Goal: Transaction & Acquisition: Book appointment/travel/reservation

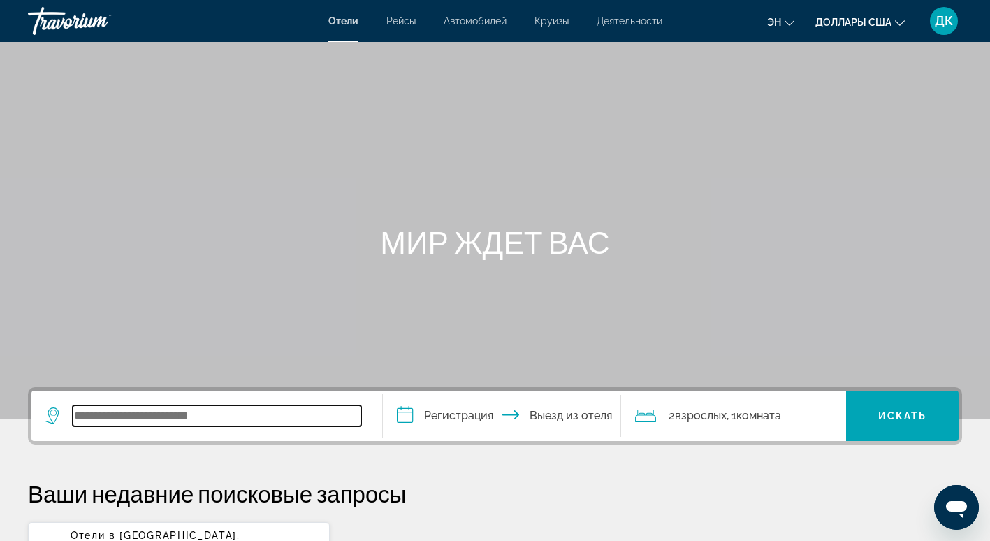
click at [212, 423] on input "Виджет поиска" at bounding box center [217, 415] width 289 height 21
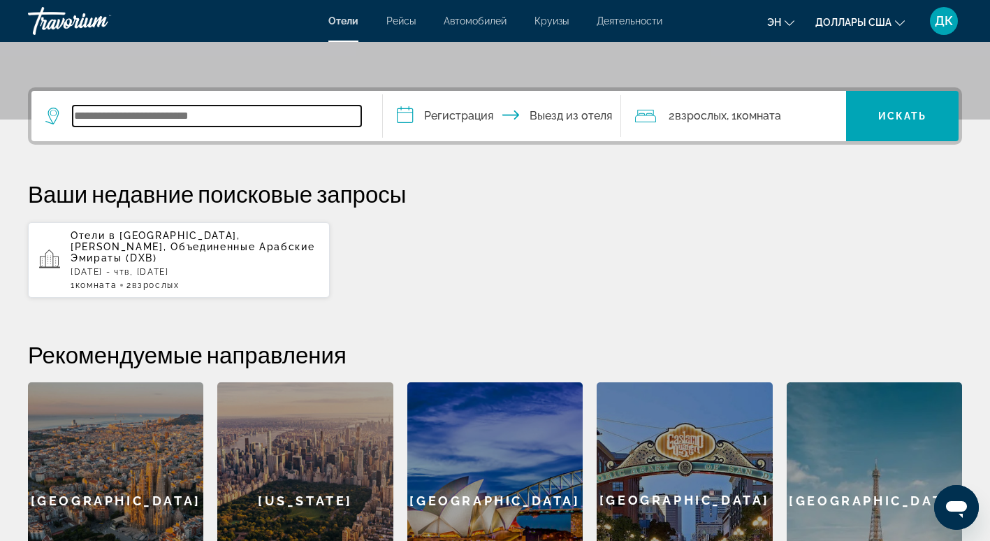
scroll to position [241, 0]
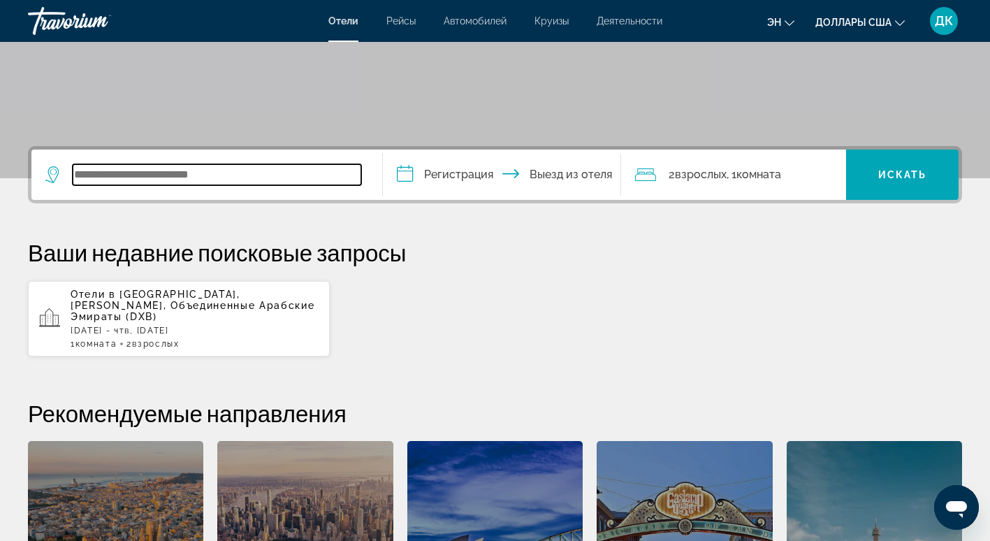
click at [160, 169] on input "Виджет поиска" at bounding box center [217, 174] width 289 height 21
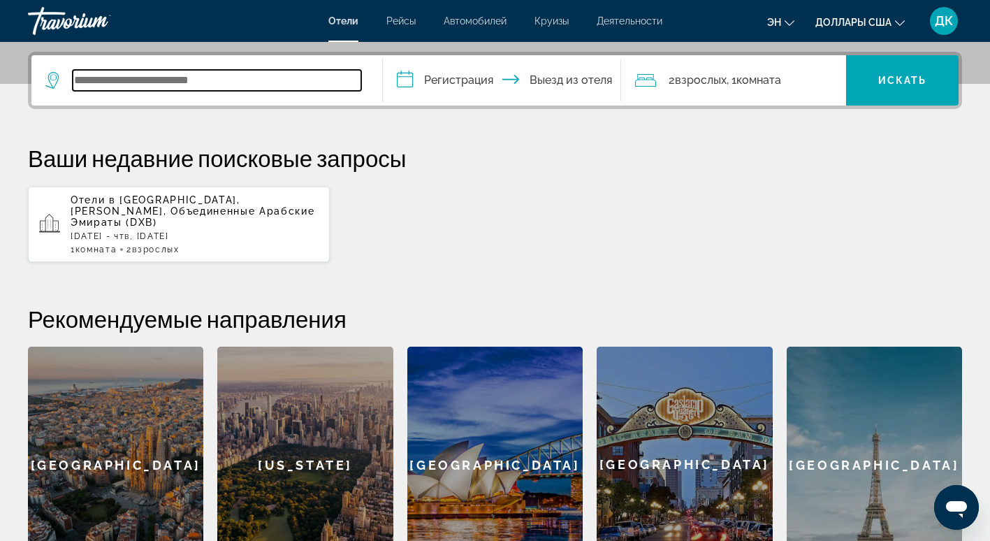
scroll to position [342, 0]
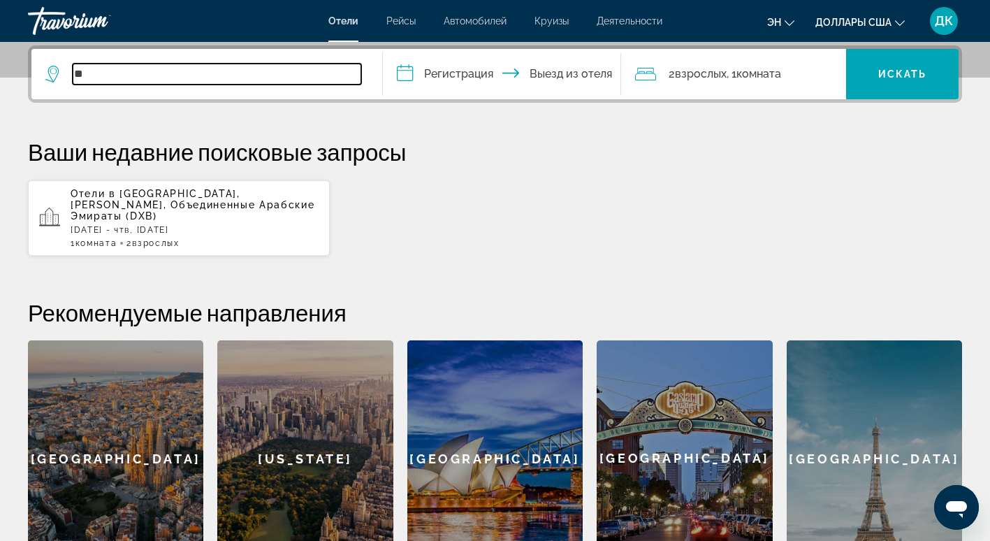
type input "*"
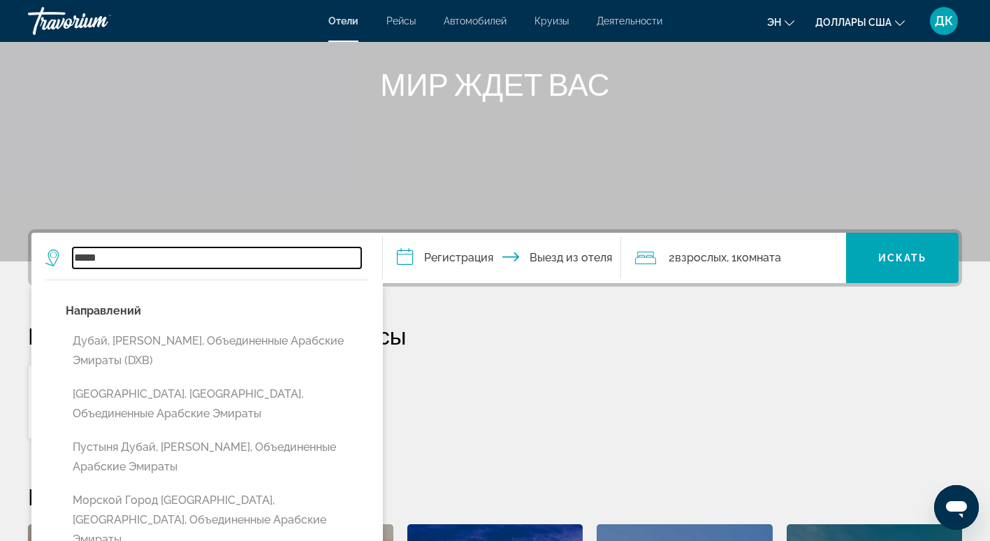
scroll to position [145, 0]
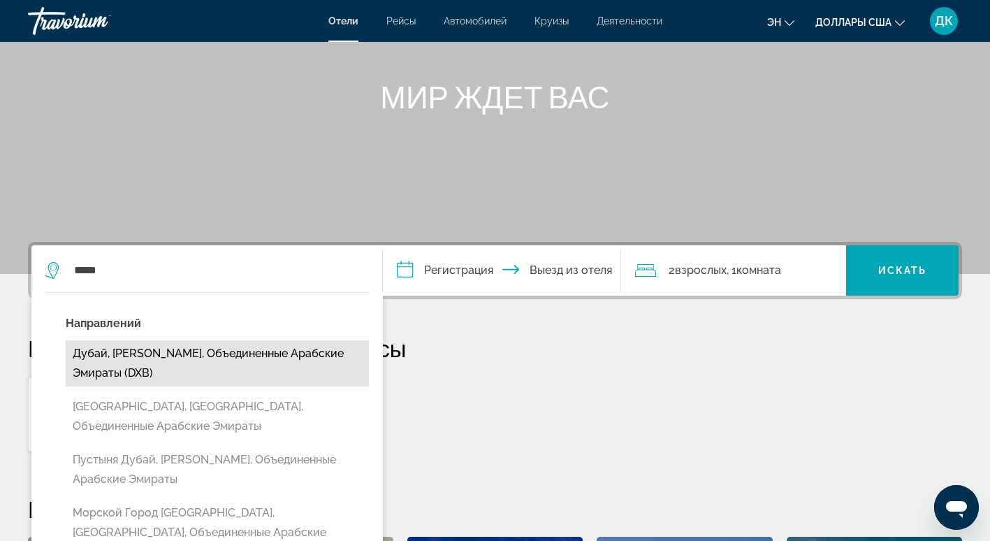
click at [252, 368] on button "Дубай, [PERSON_NAME], Объединенные Арабские Эмираты (DXB)" at bounding box center [217, 363] width 303 height 46
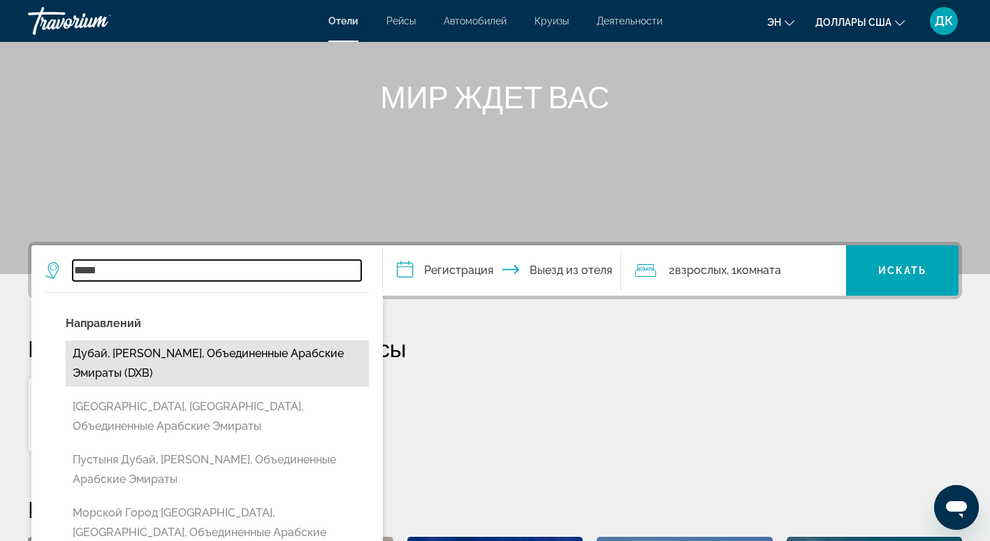
type input "**********"
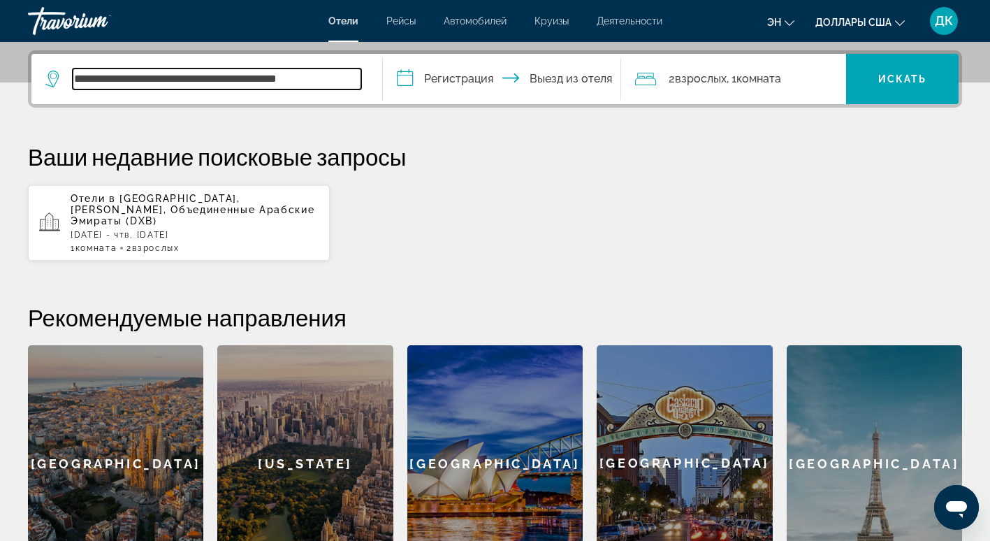
scroll to position [342, 0]
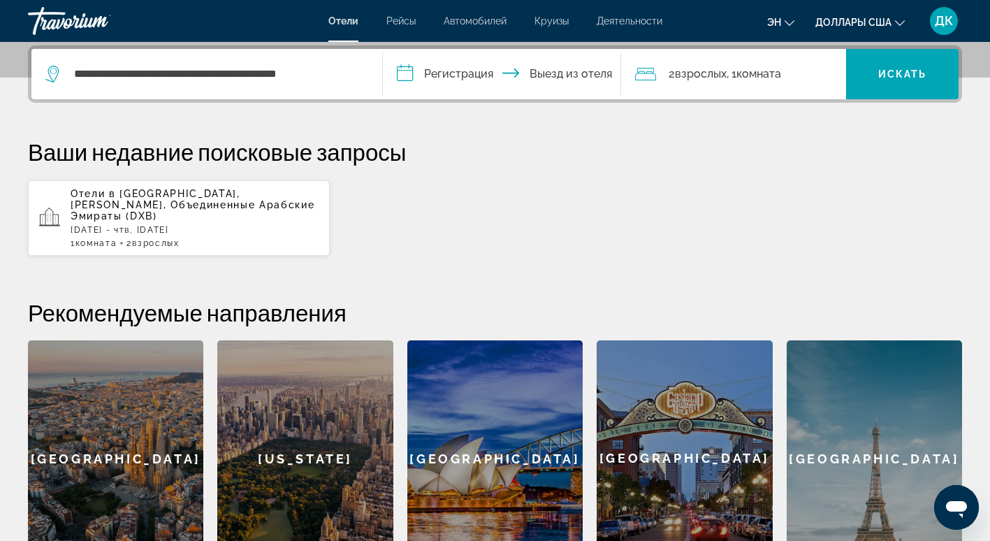
click at [430, 68] on input "**********" at bounding box center [505, 76] width 245 height 54
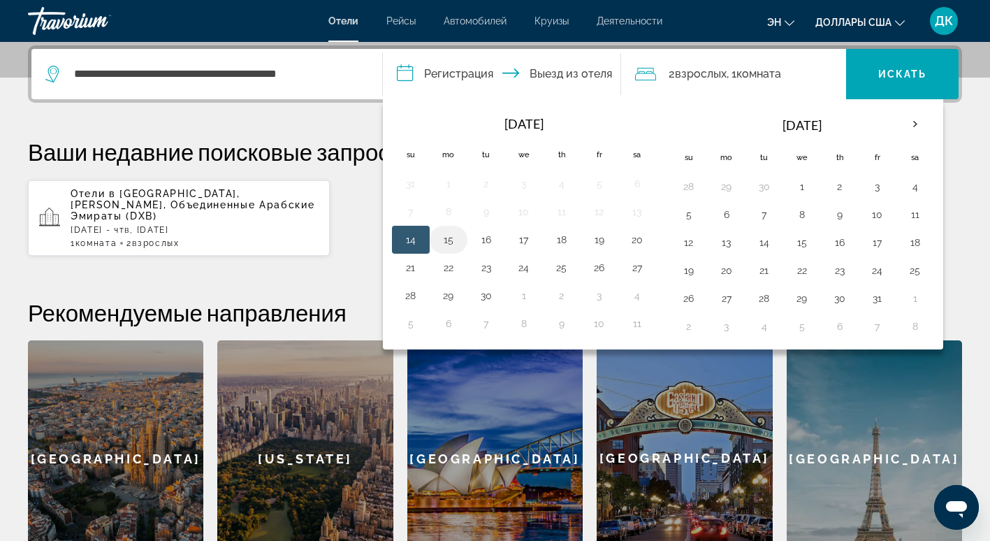
click at [454, 245] on button "15" at bounding box center [448, 240] width 22 height 20
click at [573, 75] on input "**********" at bounding box center [505, 76] width 245 height 54
click at [562, 239] on button "18" at bounding box center [562, 240] width 22 height 20
type input "**********"
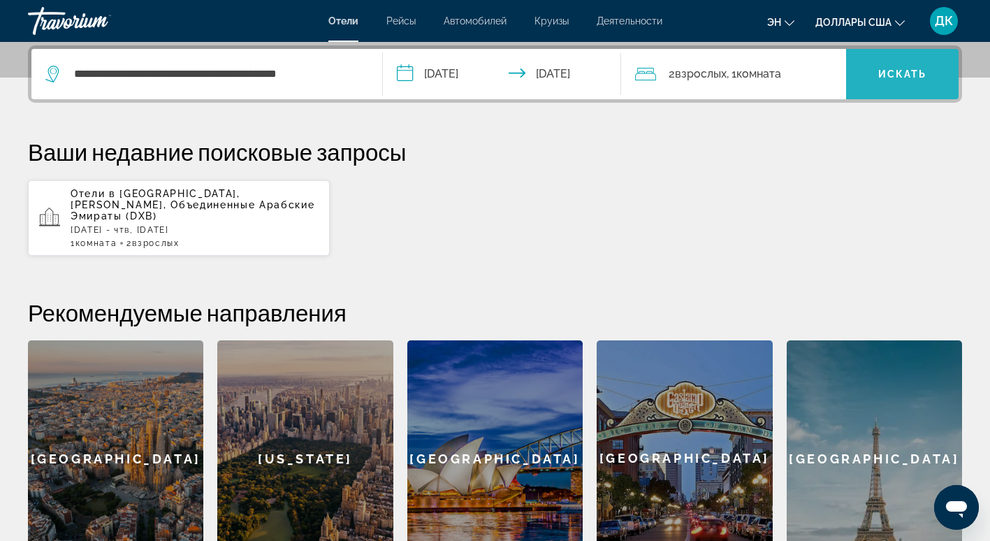
click at [911, 77] on span "Искать" at bounding box center [902, 73] width 49 height 11
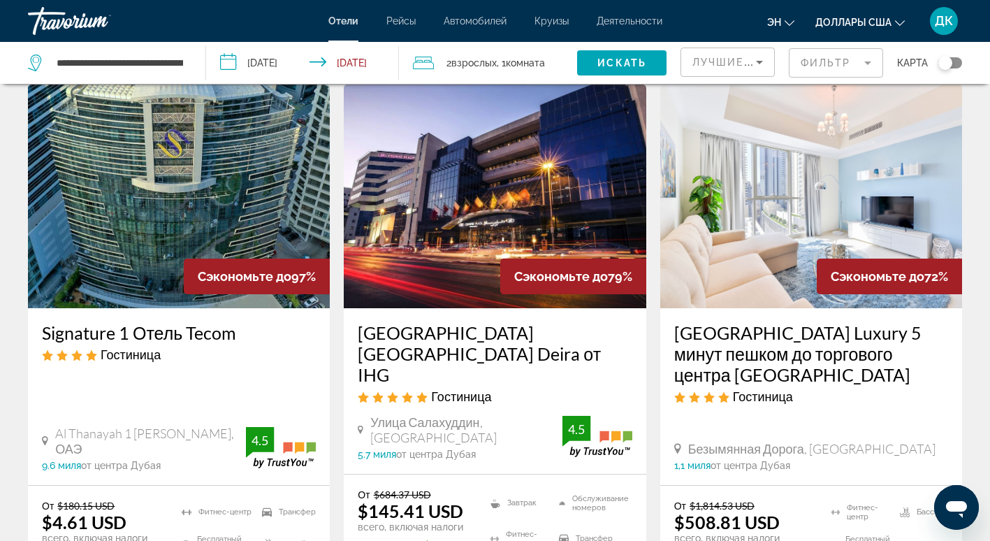
scroll to position [140, 0]
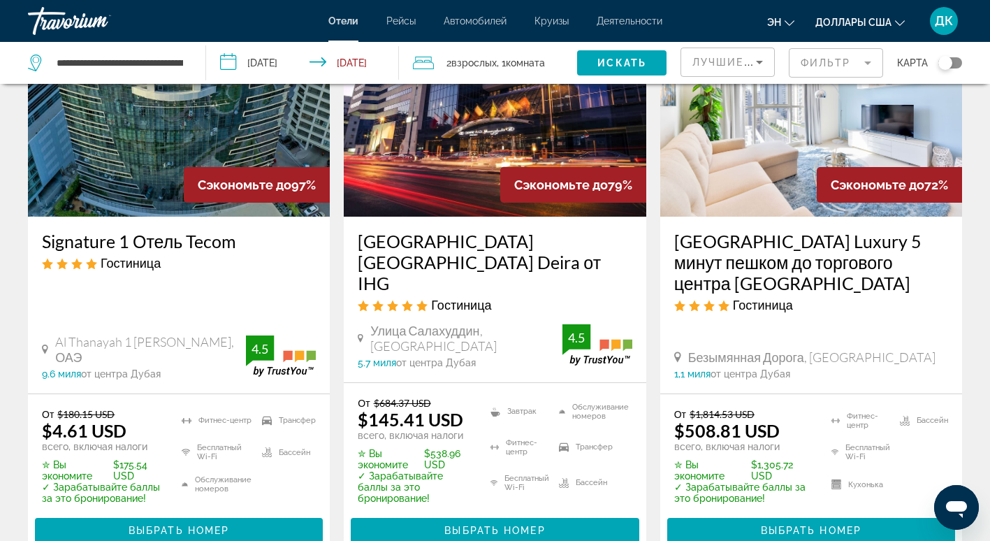
click at [824, 65] on mat-form-field "Фильтр" at bounding box center [836, 62] width 94 height 29
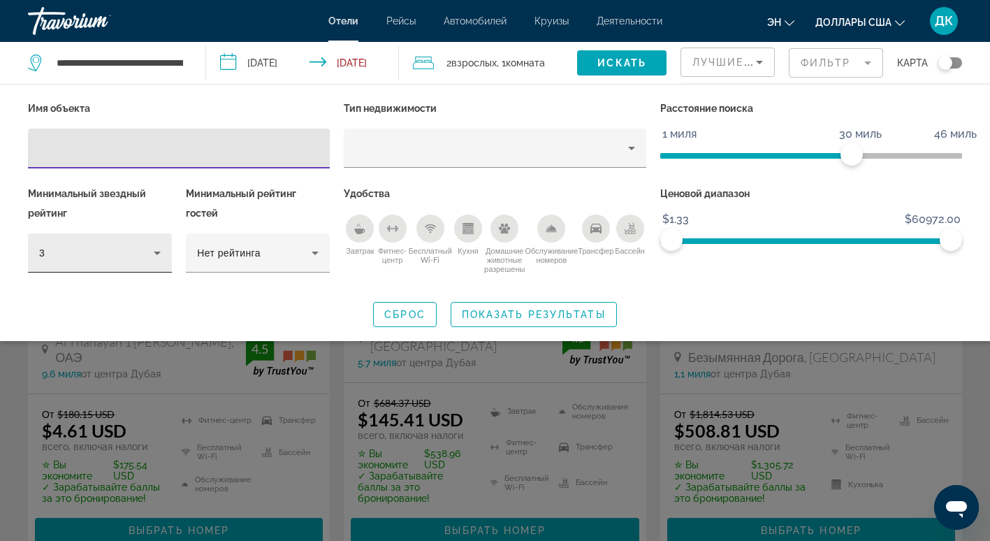
click at [133, 256] on div "3" at bounding box center [96, 253] width 115 height 17
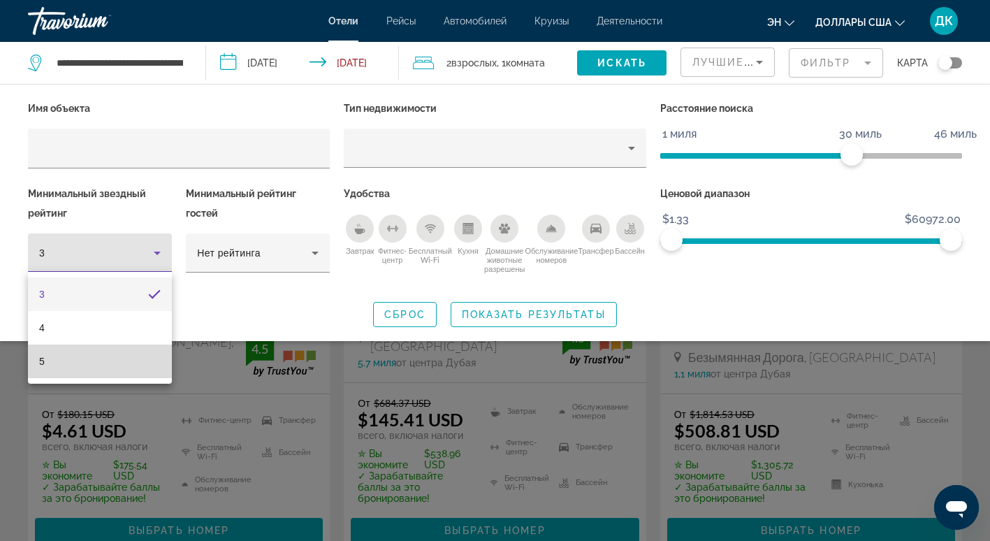
drag, startPoint x: 52, startPoint y: 362, endPoint x: 135, endPoint y: 319, distance: 93.4
click at [51, 362] on mat-option "5" at bounding box center [100, 361] width 144 height 34
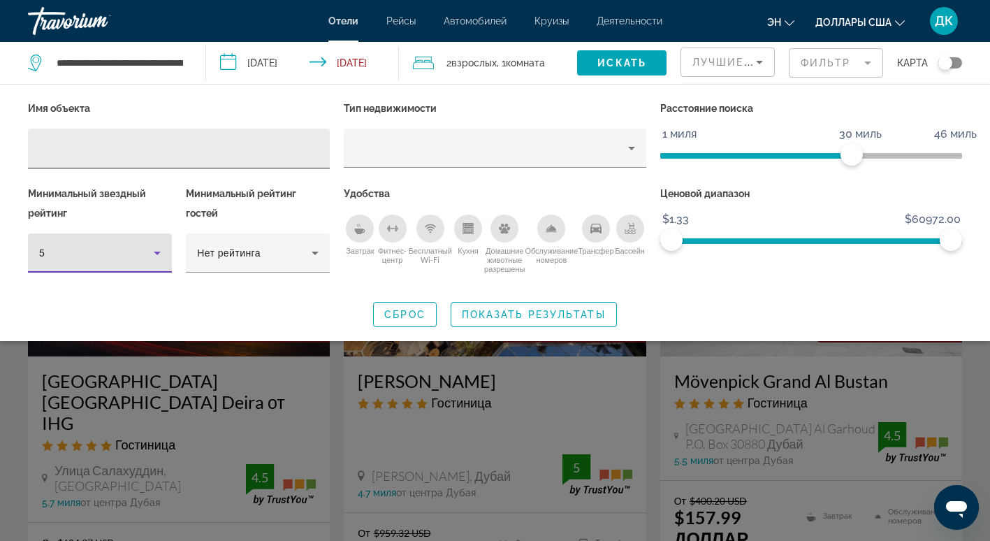
click at [151, 151] on input "Фильтры отелей" at bounding box center [178, 148] width 279 height 17
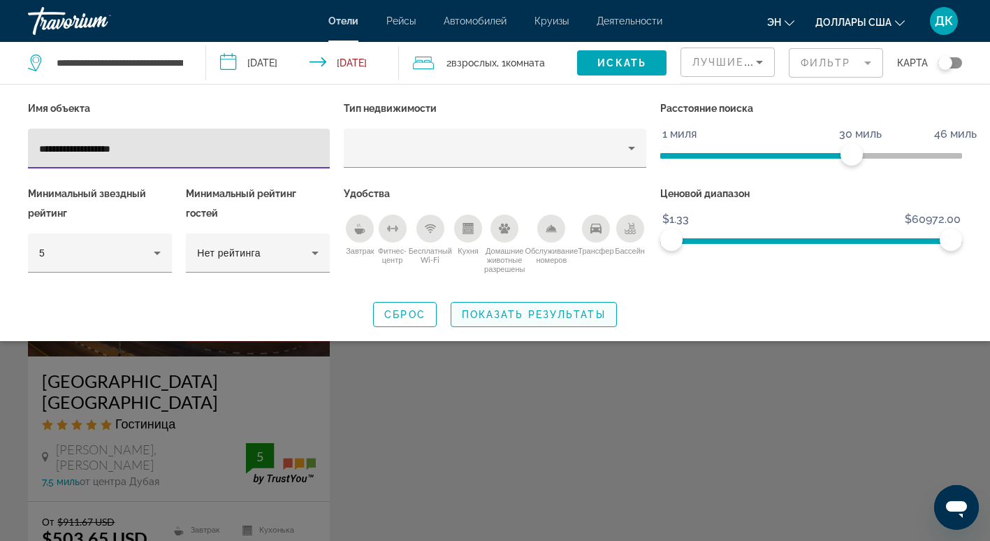
type input "**********"
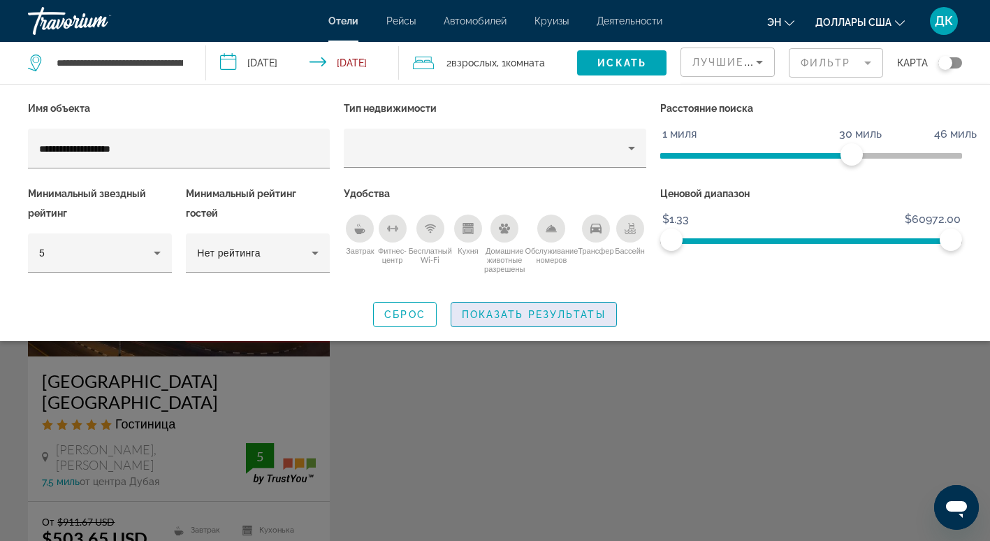
click at [519, 314] on span "Показать результаты" at bounding box center [534, 314] width 144 height 11
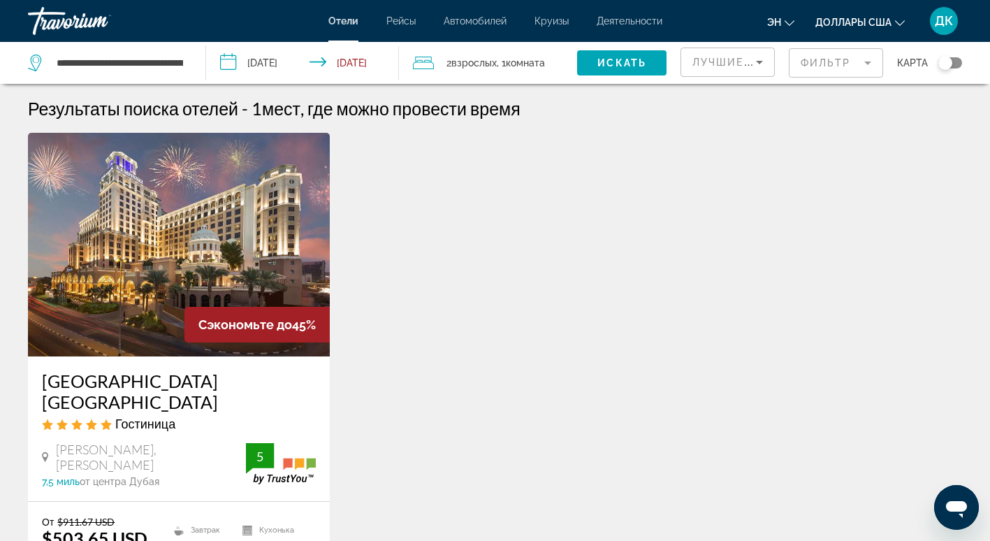
click at [201, 278] on img "Основное содержание" at bounding box center [179, 245] width 302 height 224
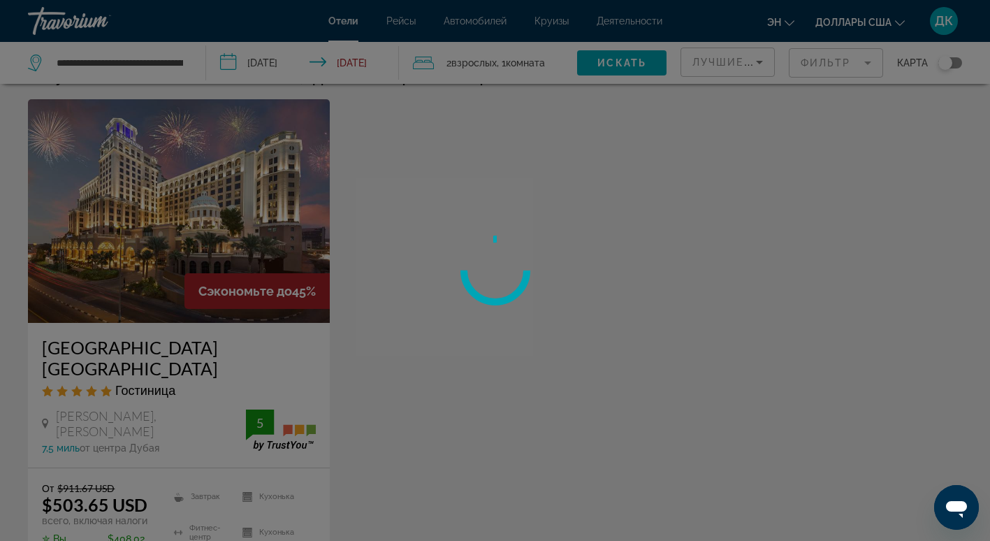
scroll to position [70, 0]
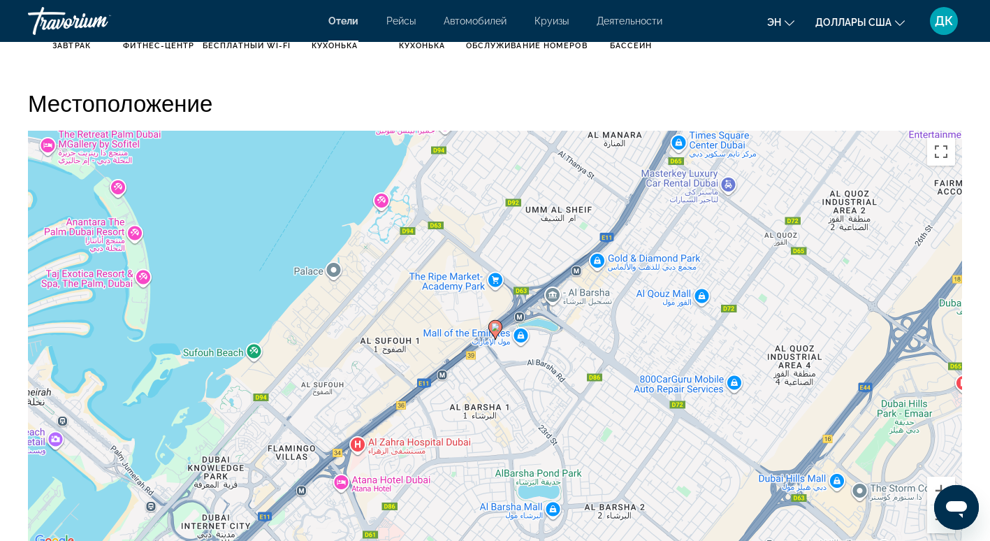
scroll to position [1261, 0]
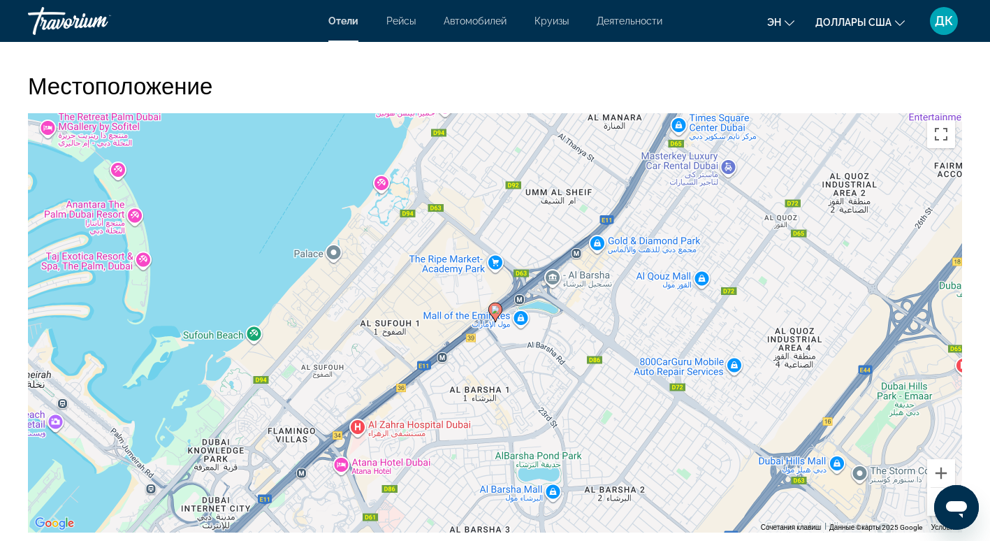
click at [630, 342] on div "To activate drag with keyboard, press Alt + Enter. Once in keyboard drag state,…" at bounding box center [495, 322] width 934 height 419
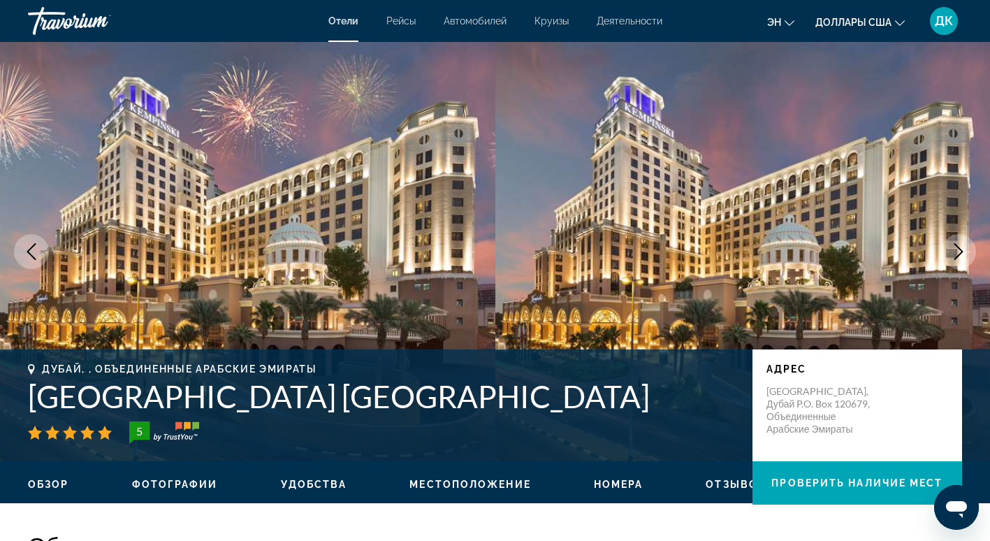
scroll to position [0, 0]
